Goal: Task Accomplishment & Management: Use online tool/utility

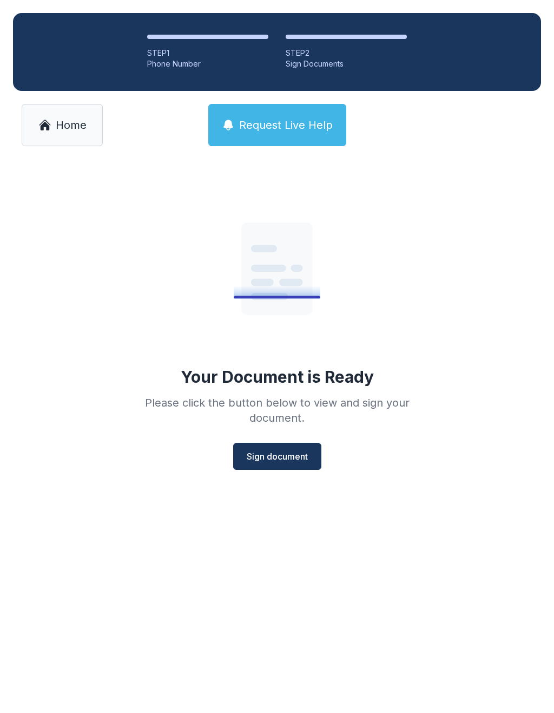
click at [293, 461] on span "Sign document" at bounding box center [277, 456] width 61 height 13
click at [291, 459] on span "Sign document" at bounding box center [277, 456] width 61 height 13
click at [69, 123] on span "Home" at bounding box center [71, 124] width 31 height 15
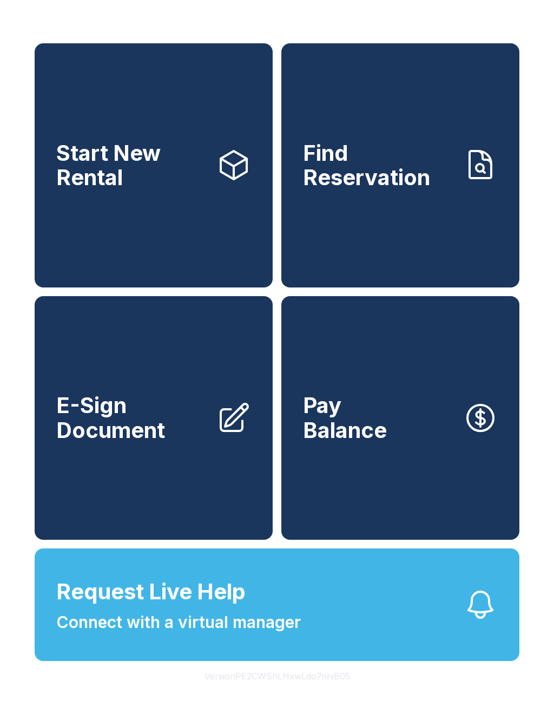
click at [159, 442] on span "E-Sign Document" at bounding box center [132, 417] width 152 height 49
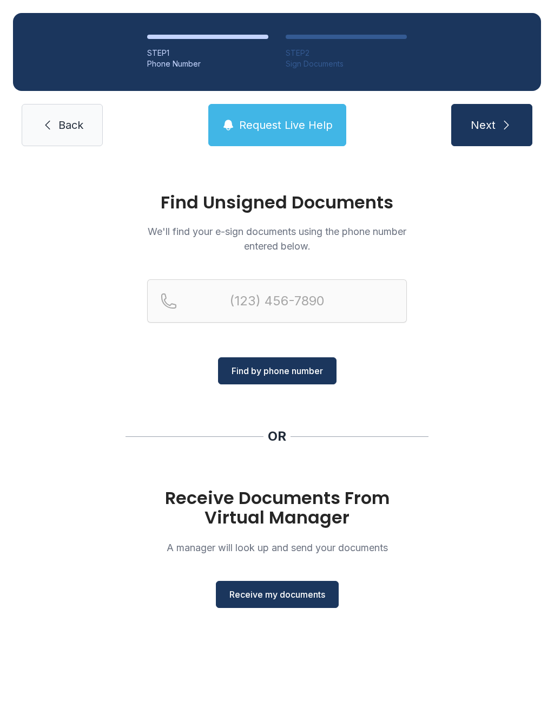
click at [305, 598] on span "Receive my documents" at bounding box center [278, 594] width 96 height 13
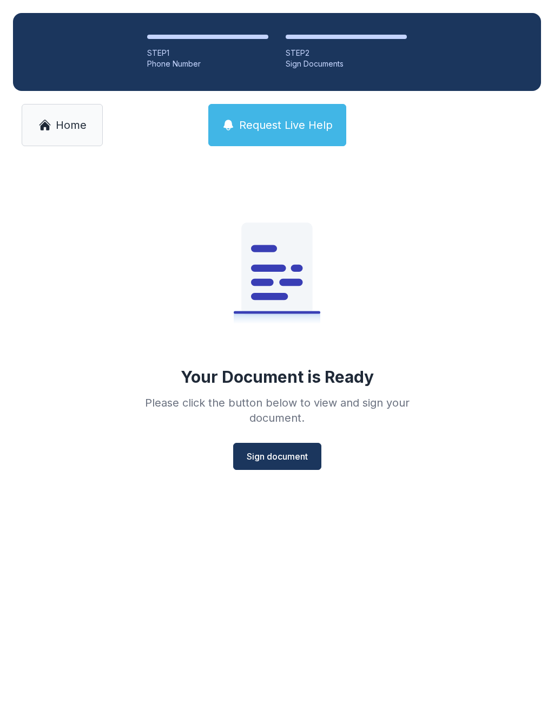
click at [288, 446] on button "Sign document" at bounding box center [277, 456] width 88 height 27
click at [68, 129] on span "Home" at bounding box center [71, 124] width 31 height 15
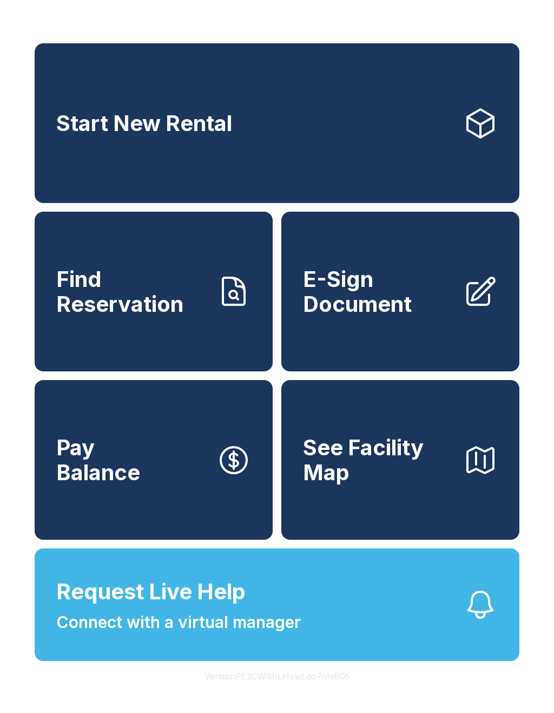
click at [253, 621] on span "Request Live Help Connect with a virtual manager" at bounding box center [178, 605] width 245 height 59
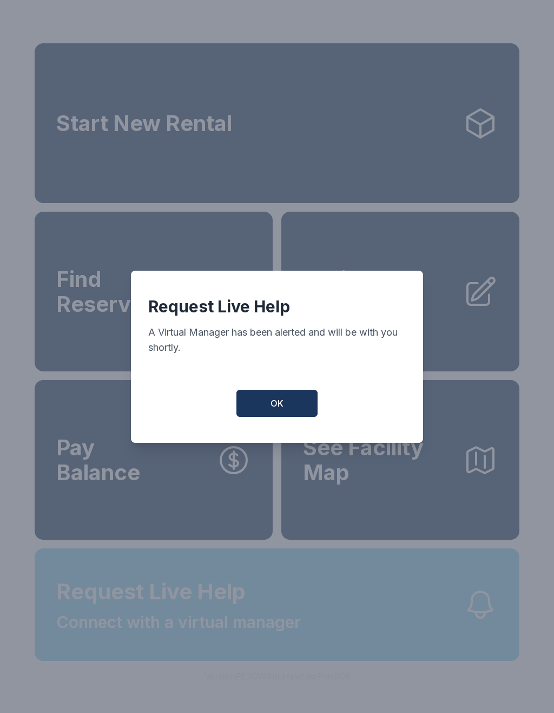
click at [262, 403] on button "OK" at bounding box center [277, 403] width 81 height 27
